Goal: Navigation & Orientation: Find specific page/section

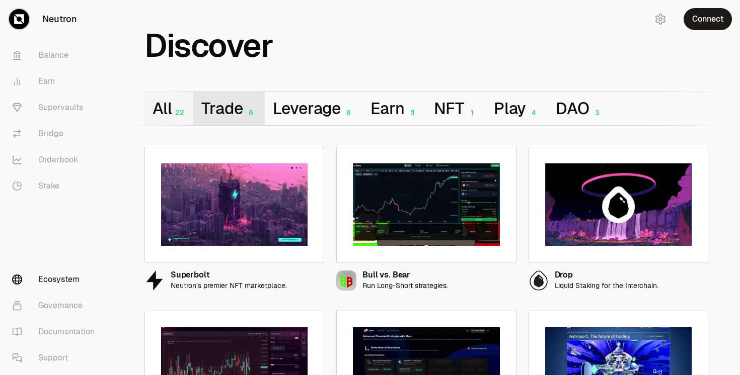
click at [217, 109] on button "Trade 6" at bounding box center [228, 108] width 71 height 33
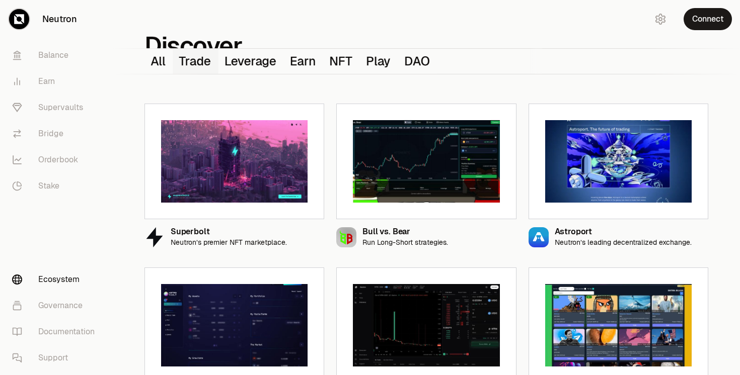
scroll to position [87, 0]
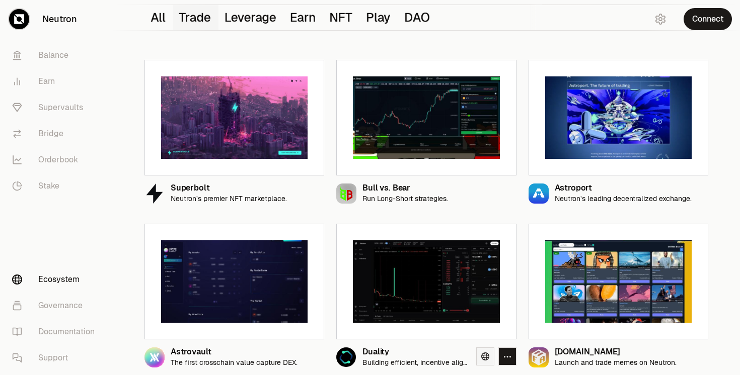
click at [485, 359] on icon at bounding box center [485, 357] width 8 height 8
click at [504, 357] on icon "button" at bounding box center [507, 357] width 7 height 2
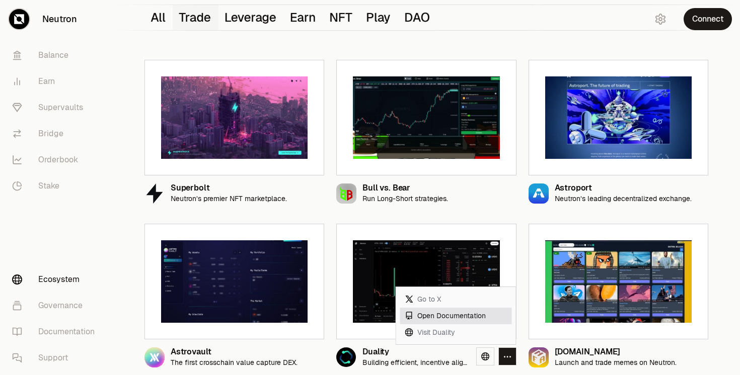
click at [437, 316] on link "Open Documentation" at bounding box center [456, 316] width 112 height 17
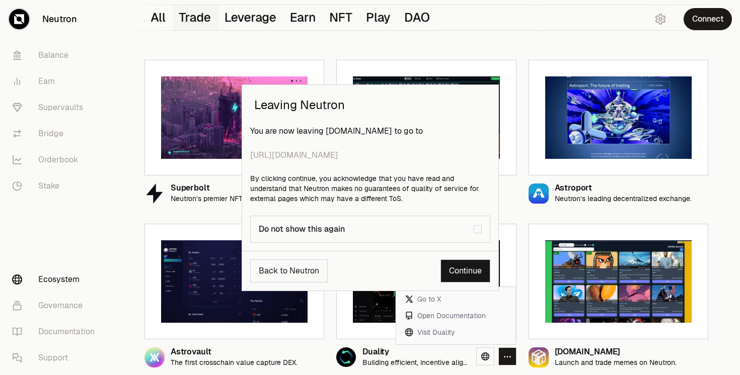
click at [461, 265] on link "Continue" at bounding box center [465, 271] width 50 height 23
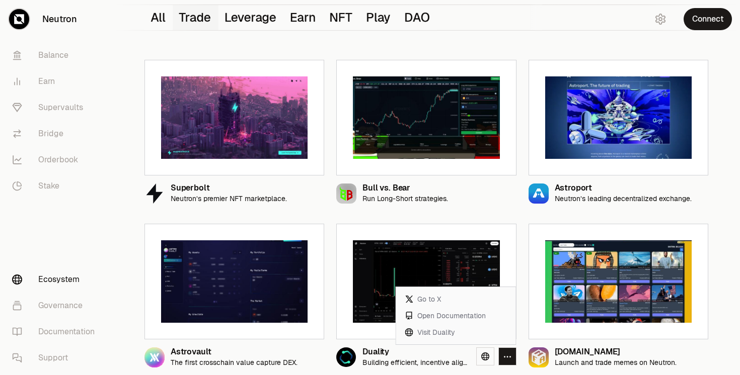
click at [331, 310] on div "Superbolt Neutron’s premier NFT marketplace. Bull vs. Bear Run Long-Short strat…" at bounding box center [426, 207] width 588 height 337
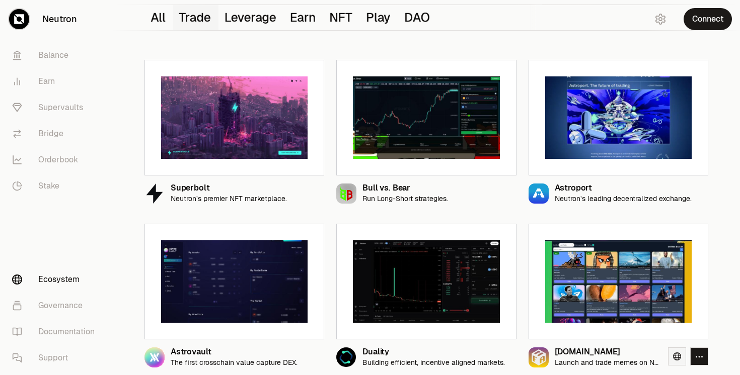
click at [677, 356] on icon at bounding box center [677, 357] width 8 height 8
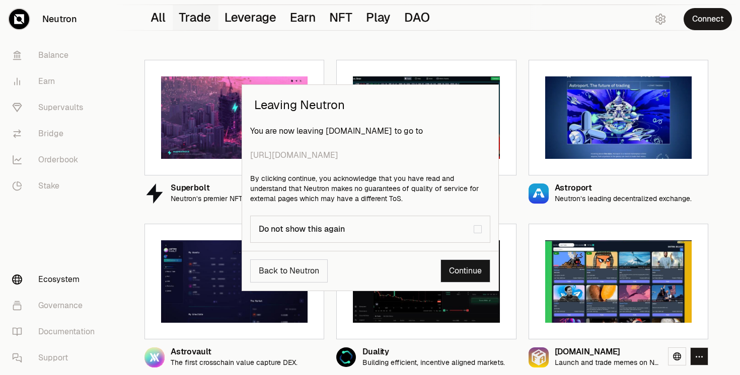
click at [461, 273] on link "Continue" at bounding box center [465, 271] width 50 height 23
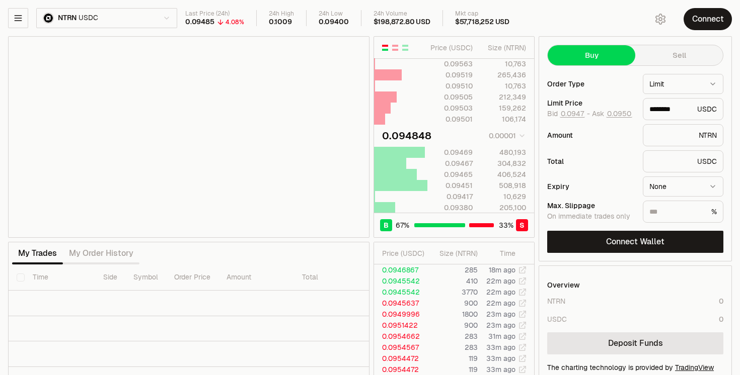
type input "********"
click at [166, 17] on html "Neutron Balance Earn Supervaults Bridge Orderbook Stake Ecosystem Governance Do…" at bounding box center [370, 210] width 740 height 420
